Goal: Check status: Check status

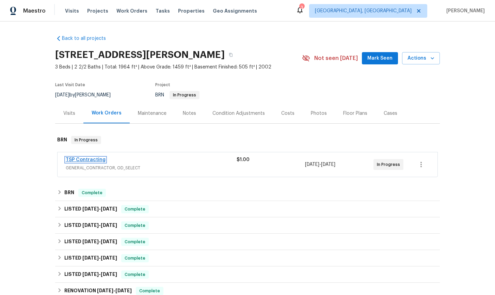
click at [94, 159] on link "TSP Contracting" at bounding box center [86, 159] width 40 height 5
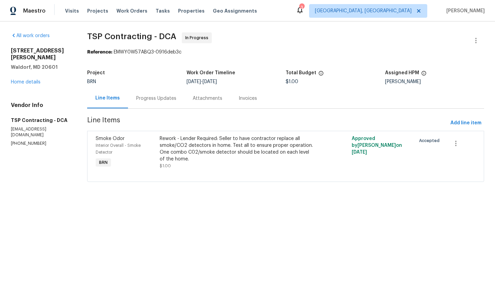
click at [154, 99] on div "Progress Updates" at bounding box center [156, 98] width 40 height 7
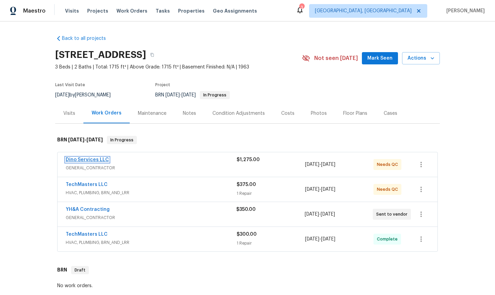
click at [91, 159] on link "Dino Services LLC" at bounding box center [87, 159] width 43 height 5
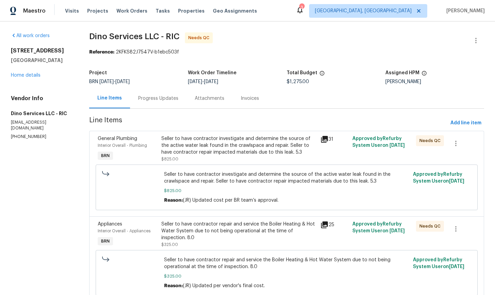
click at [149, 99] on div "Progress Updates" at bounding box center [158, 98] width 40 height 7
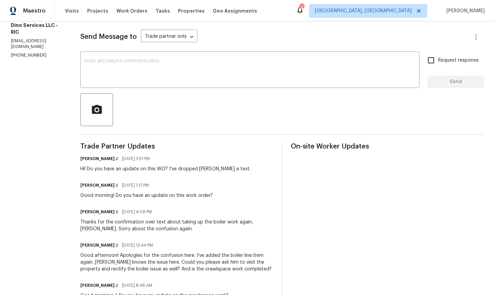
scroll to position [23, 0]
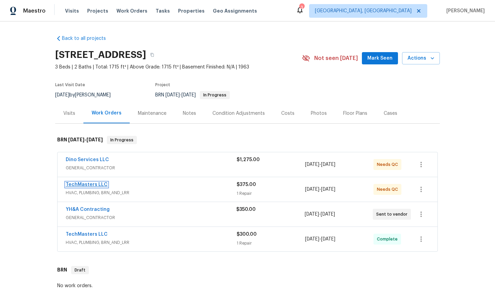
click at [93, 185] on link "TechMasters LLC" at bounding box center [87, 184] width 42 height 5
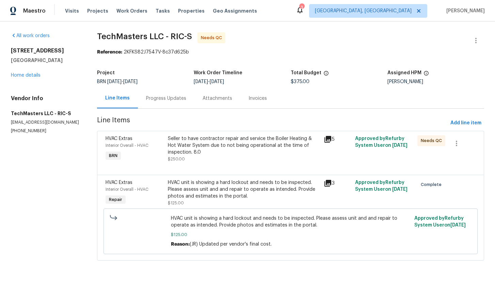
click at [166, 100] on div "Progress Updates" at bounding box center [166, 98] width 40 height 7
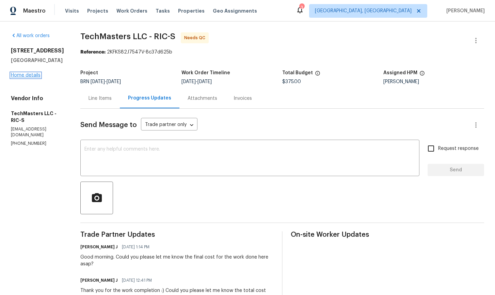
click at [30, 76] on link "Home details" at bounding box center [26, 75] width 30 height 5
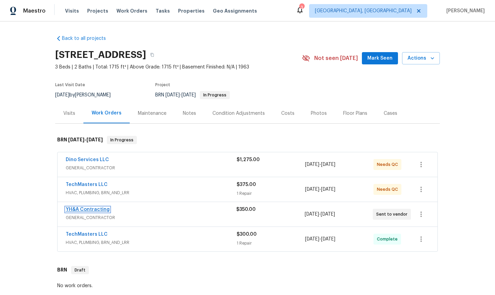
click at [96, 210] on link "YH&A Contracting" at bounding box center [88, 209] width 44 height 5
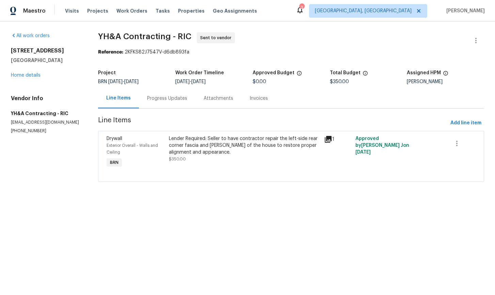
click at [169, 100] on div "Progress Updates" at bounding box center [167, 98] width 40 height 7
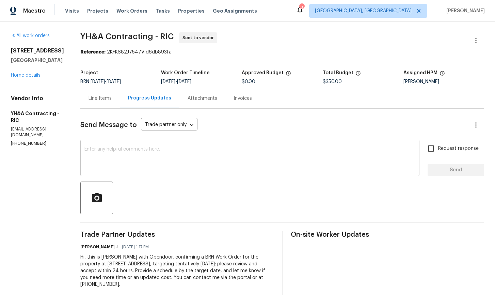
scroll to position [12, 0]
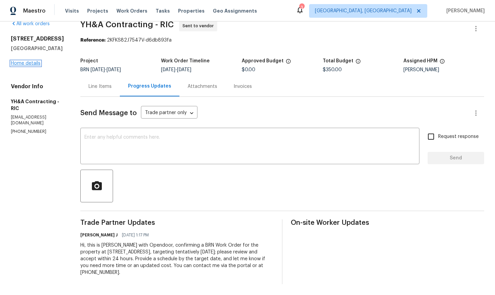
click at [32, 66] on link "Home details" at bounding box center [26, 63] width 30 height 5
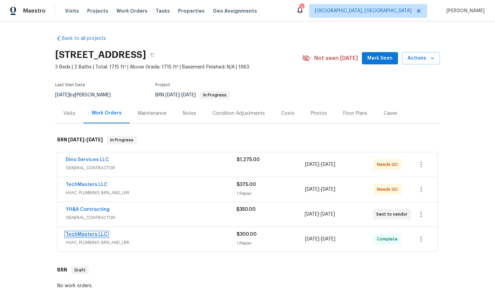
click at [87, 235] on link "TechMasters LLC" at bounding box center [87, 234] width 42 height 5
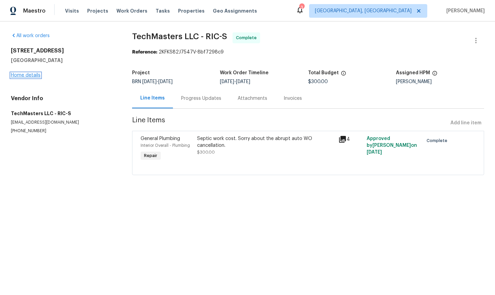
click at [28, 77] on link "Home details" at bounding box center [26, 75] width 30 height 5
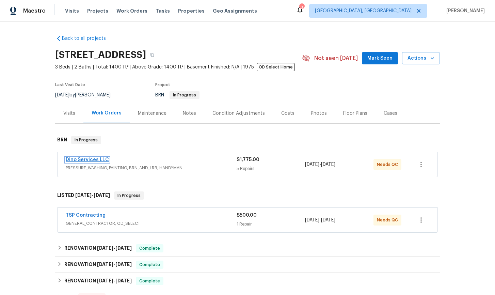
click at [100, 160] on link "Dino Services LLC" at bounding box center [87, 159] width 43 height 5
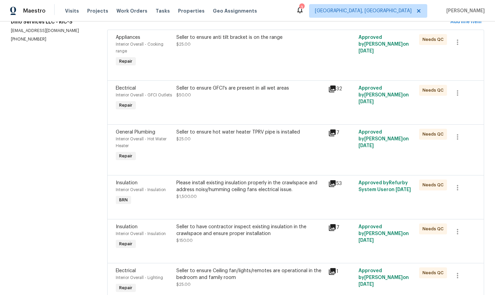
scroll to position [113, 0]
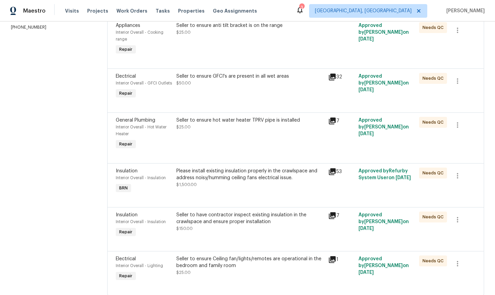
click at [332, 173] on icon at bounding box center [332, 172] width 8 height 8
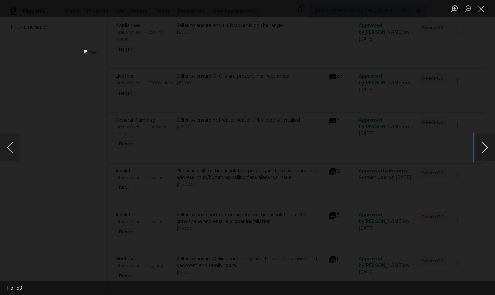
click at [486, 149] on button "Next image" at bounding box center [485, 147] width 20 height 27
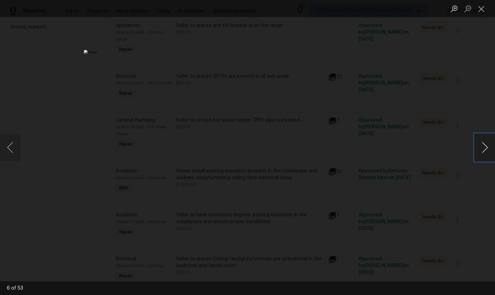
click at [486, 149] on button "Next image" at bounding box center [485, 147] width 20 height 27
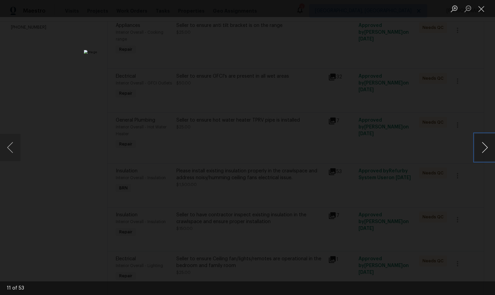
click at [486, 149] on button "Next image" at bounding box center [485, 147] width 20 height 27
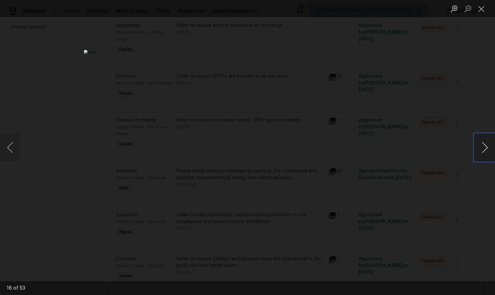
click at [486, 149] on button "Next image" at bounding box center [485, 147] width 20 height 27
click at [483, 7] on button "Close lightbox" at bounding box center [482, 9] width 14 height 12
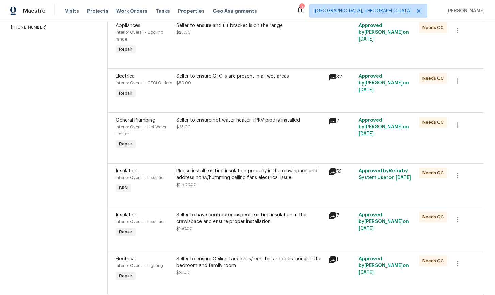
scroll to position [133, 0]
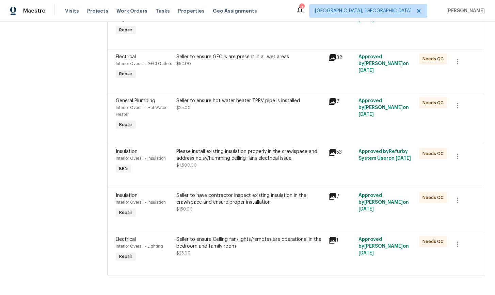
click at [334, 196] on icon at bounding box center [332, 196] width 8 height 8
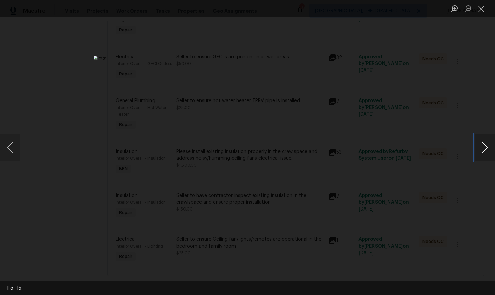
click at [488, 148] on button "Next image" at bounding box center [485, 147] width 20 height 27
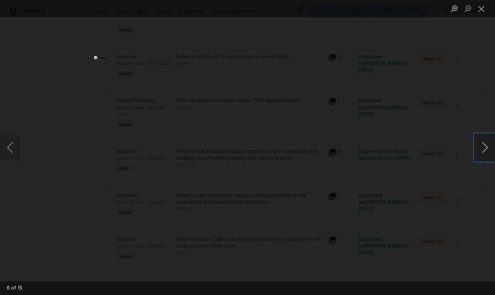
click at [488, 148] on button "Next image" at bounding box center [485, 147] width 20 height 27
click at [480, 11] on button "Close lightbox" at bounding box center [482, 9] width 14 height 12
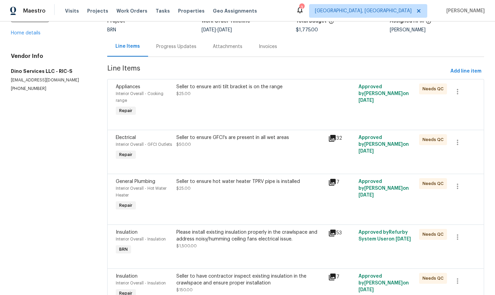
scroll to position [0, 0]
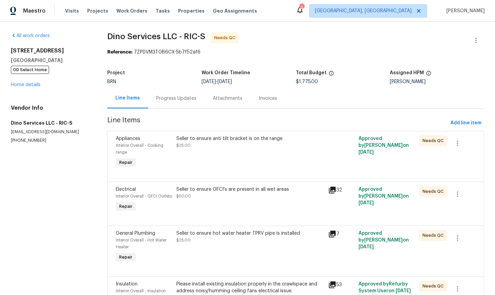
click at [165, 99] on div "Progress Updates" at bounding box center [176, 98] width 40 height 7
